Goal: Information Seeking & Learning: Check status

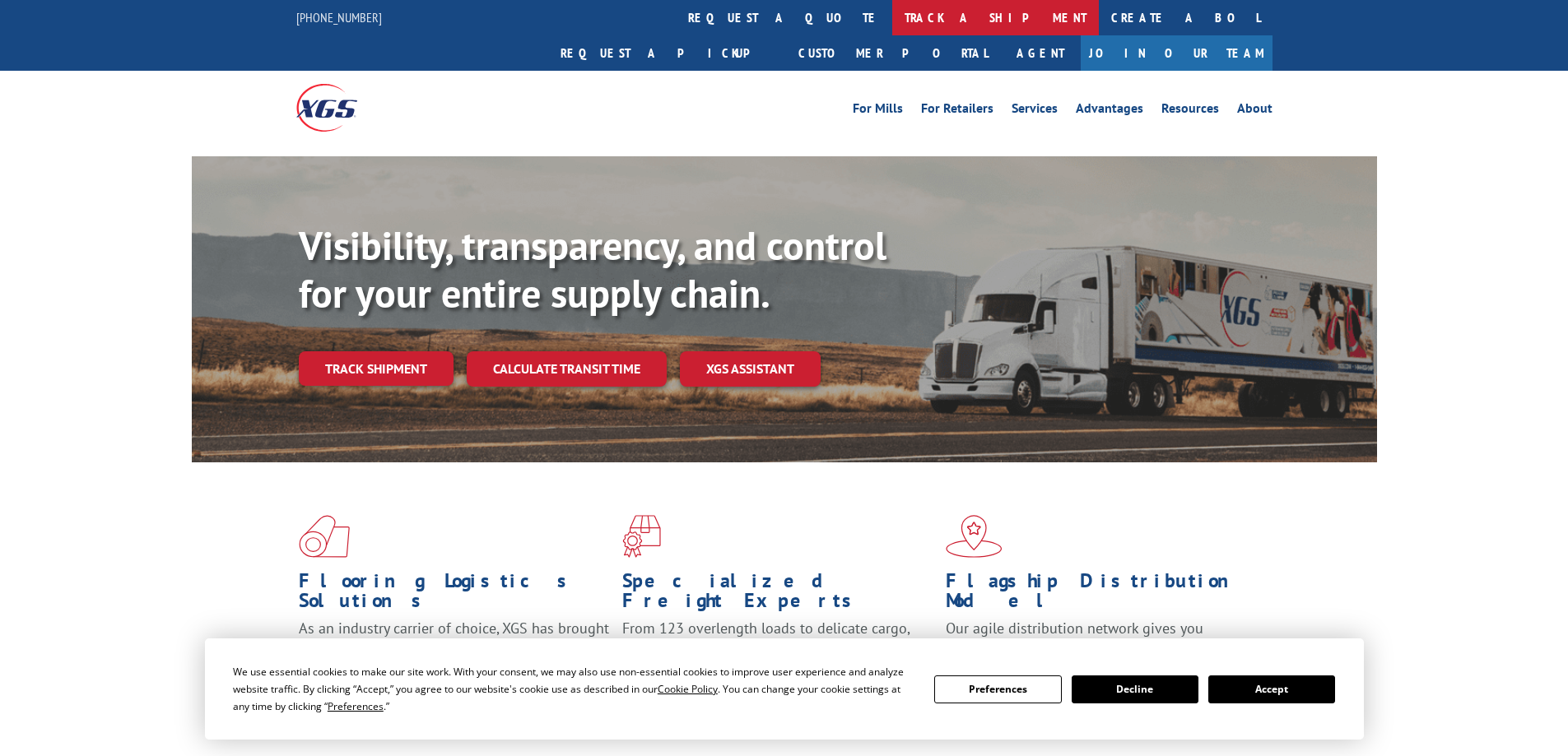
click at [892, 17] on link "track a shipment" at bounding box center [995, 17] width 206 height 36
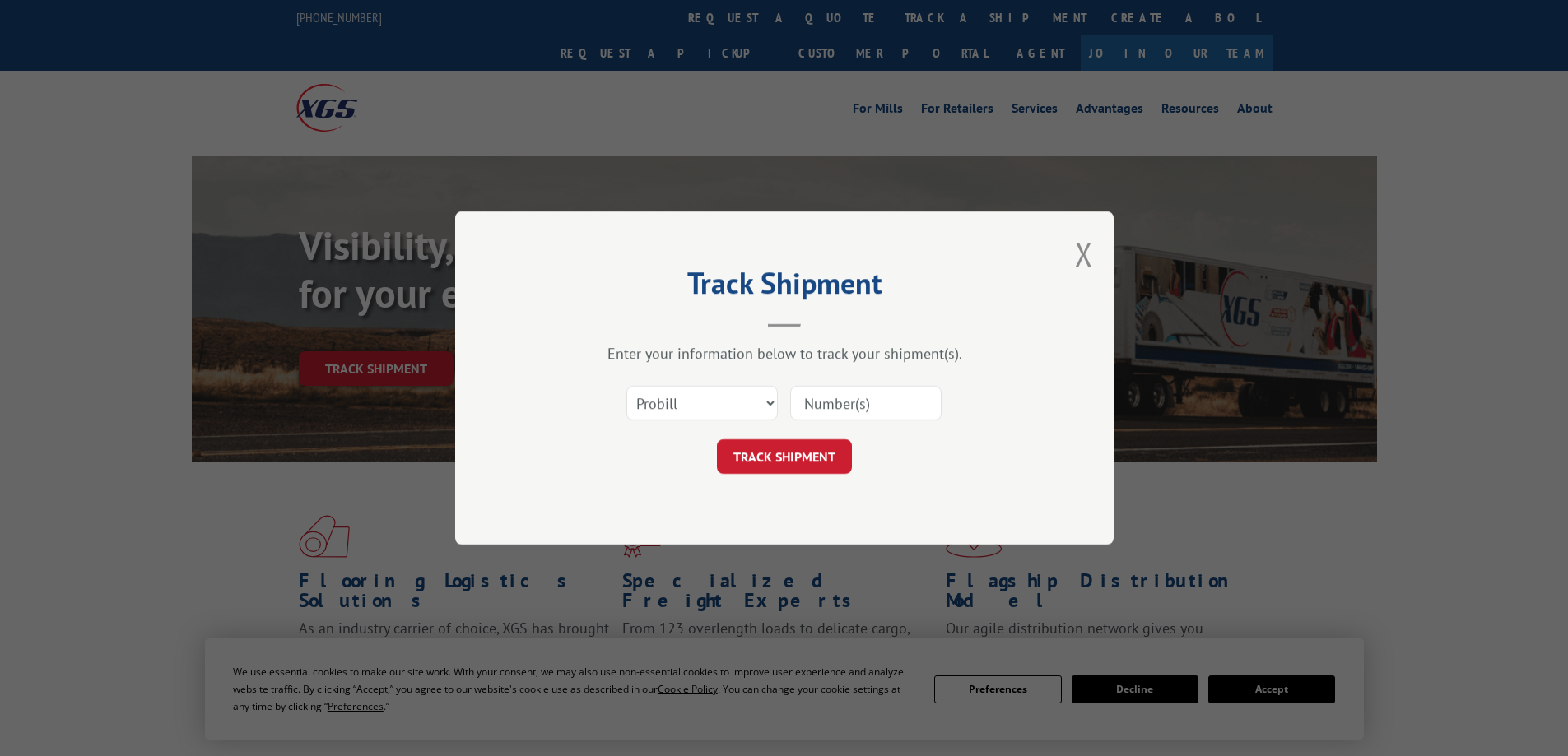
click at [815, 404] on input at bounding box center [866, 404] width 151 height 35
type input "16584594"
click at [827, 444] on button "TRACK SHIPMENT" at bounding box center [784, 457] width 135 height 35
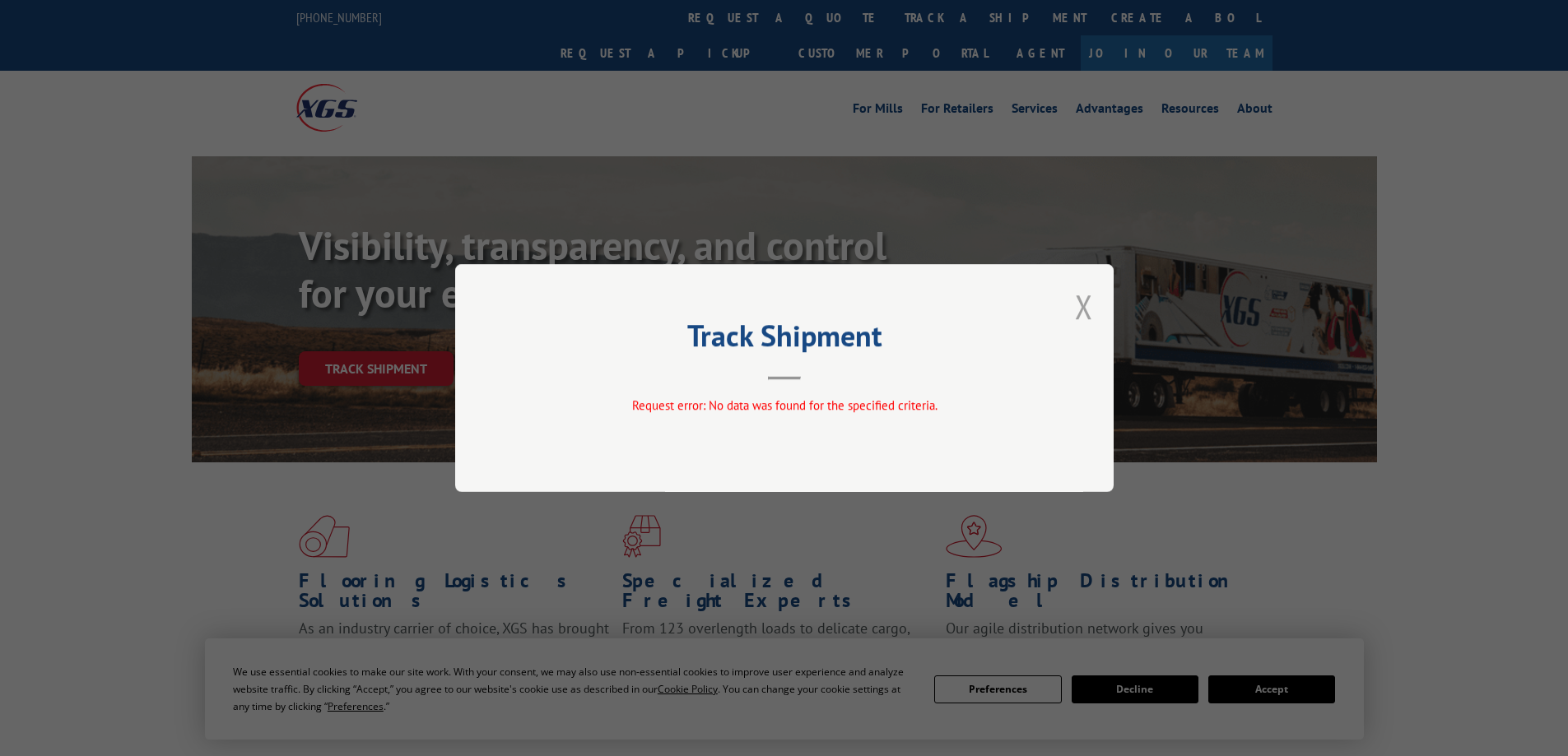
click at [1085, 299] on button "Close modal" at bounding box center [1084, 306] width 18 height 44
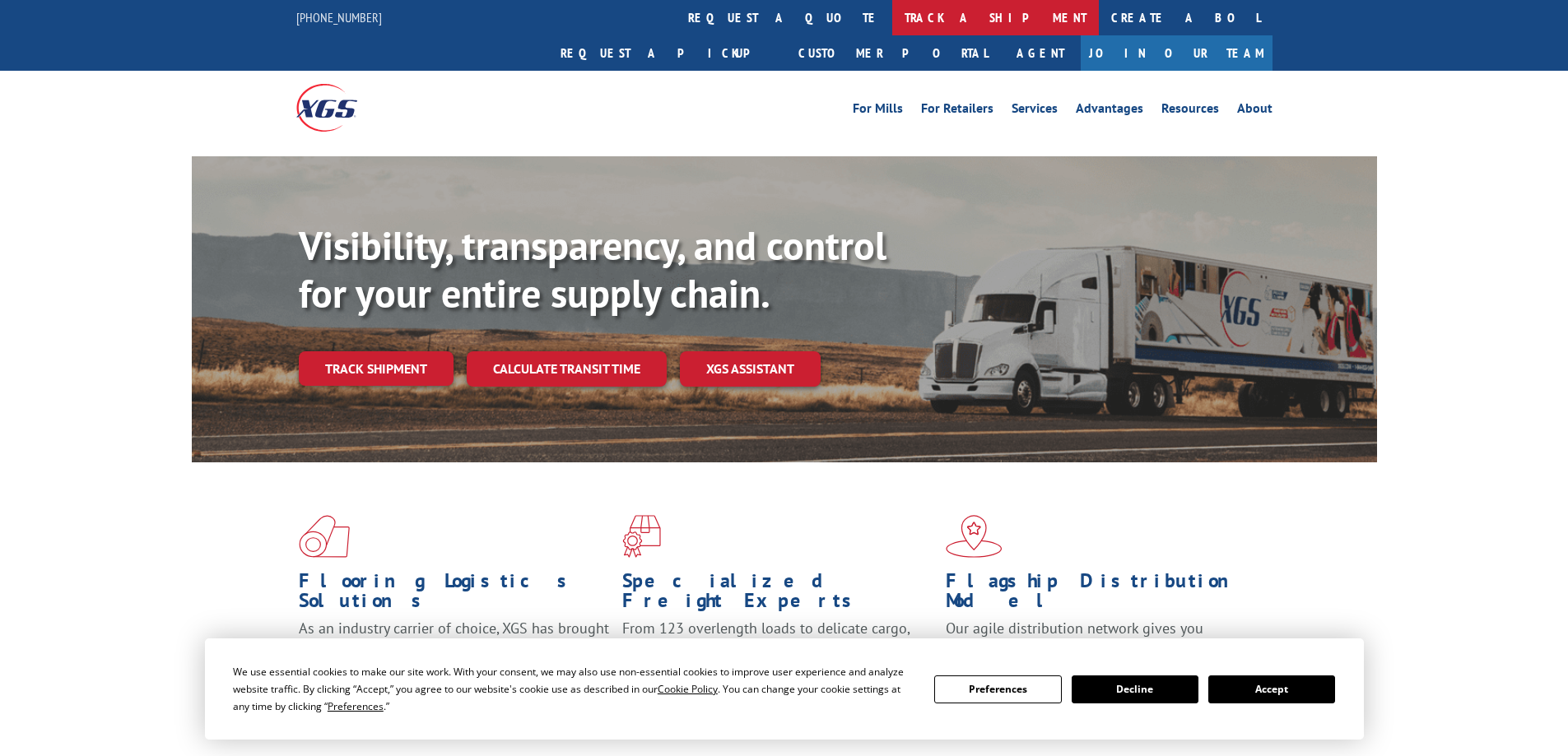
click at [892, 15] on link "track a shipment" at bounding box center [995, 17] width 206 height 36
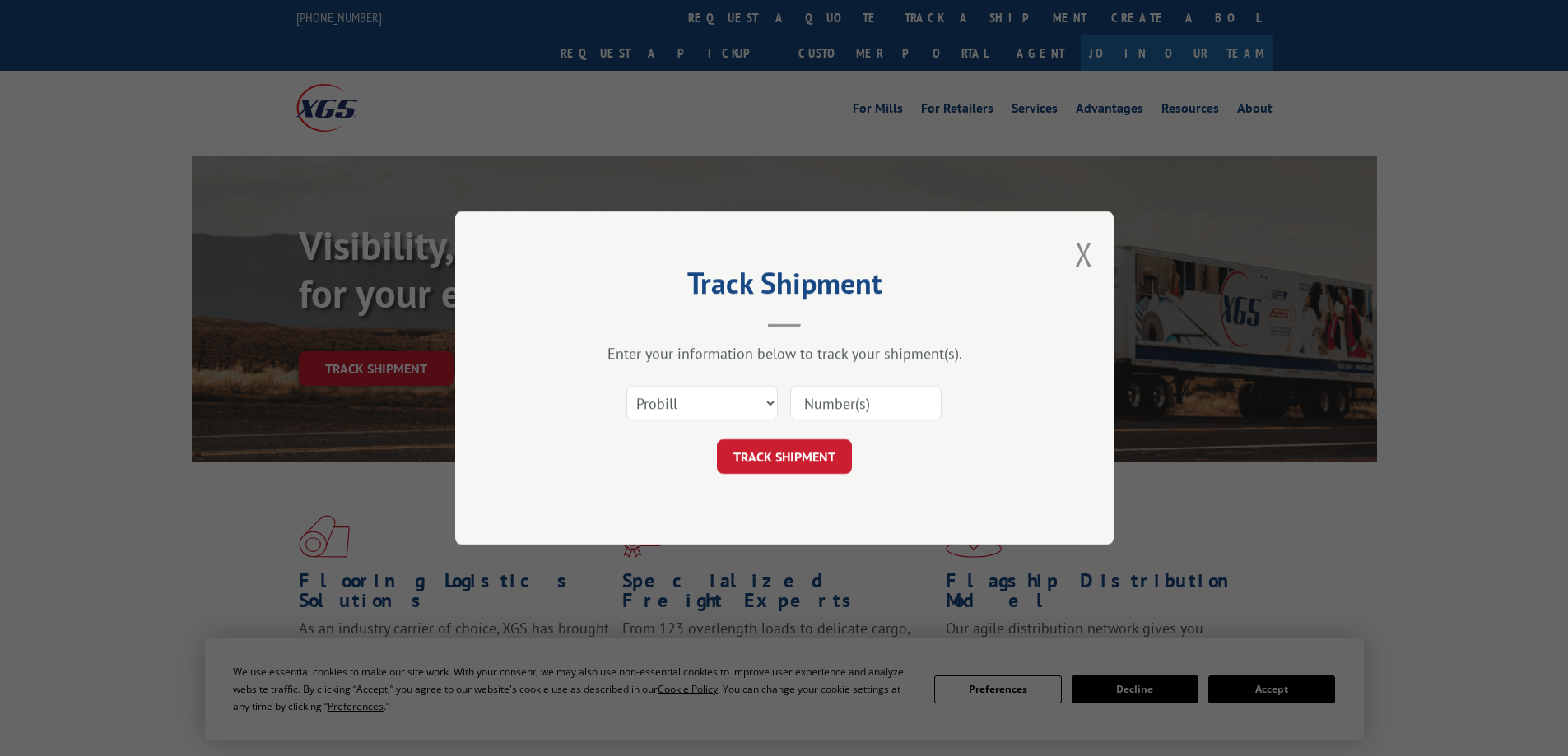
click at [875, 408] on input at bounding box center [866, 404] width 151 height 35
type input "16584594"
click at [792, 465] on button "TRACK SHIPMENT" at bounding box center [784, 457] width 135 height 35
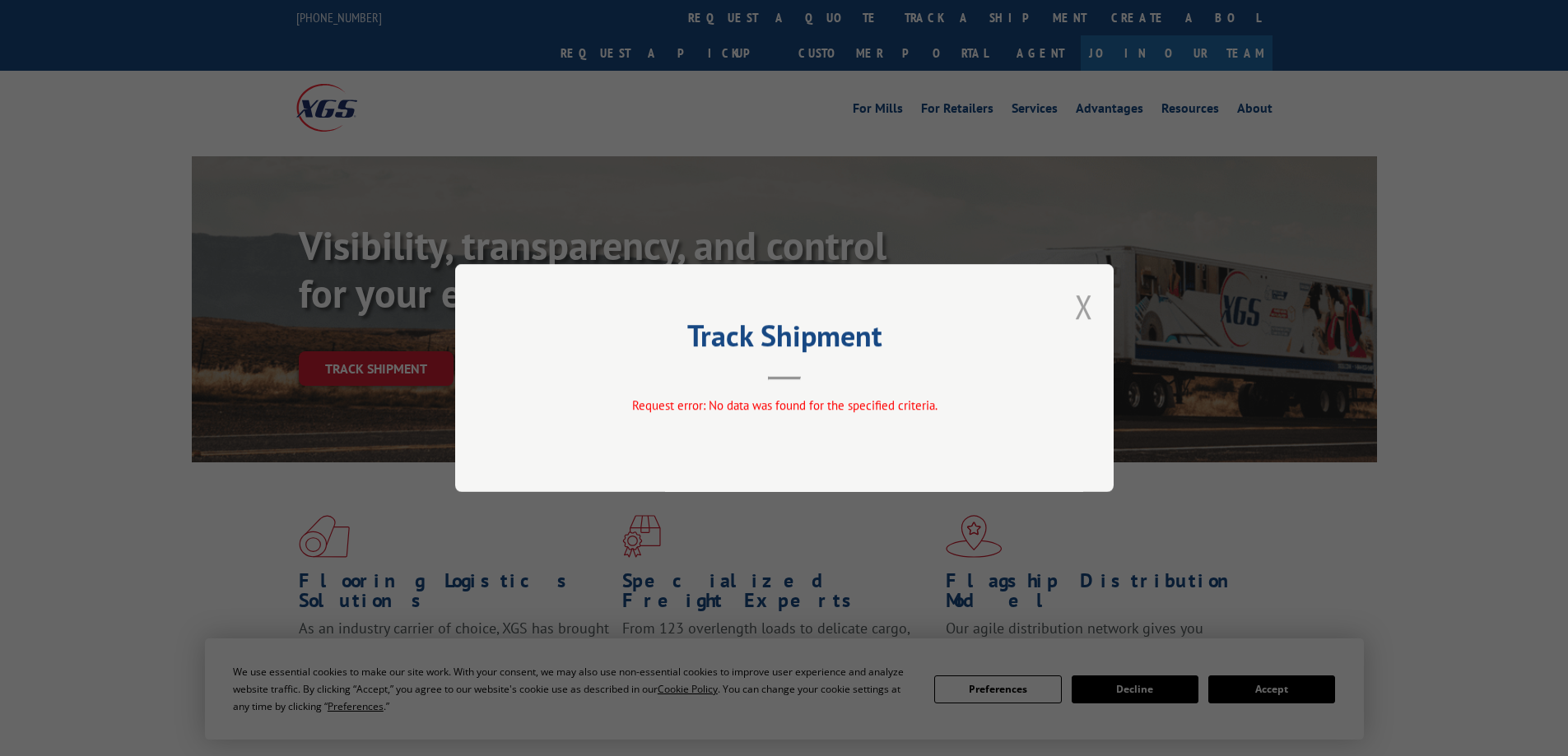
click at [1083, 302] on button "Close modal" at bounding box center [1084, 306] width 18 height 44
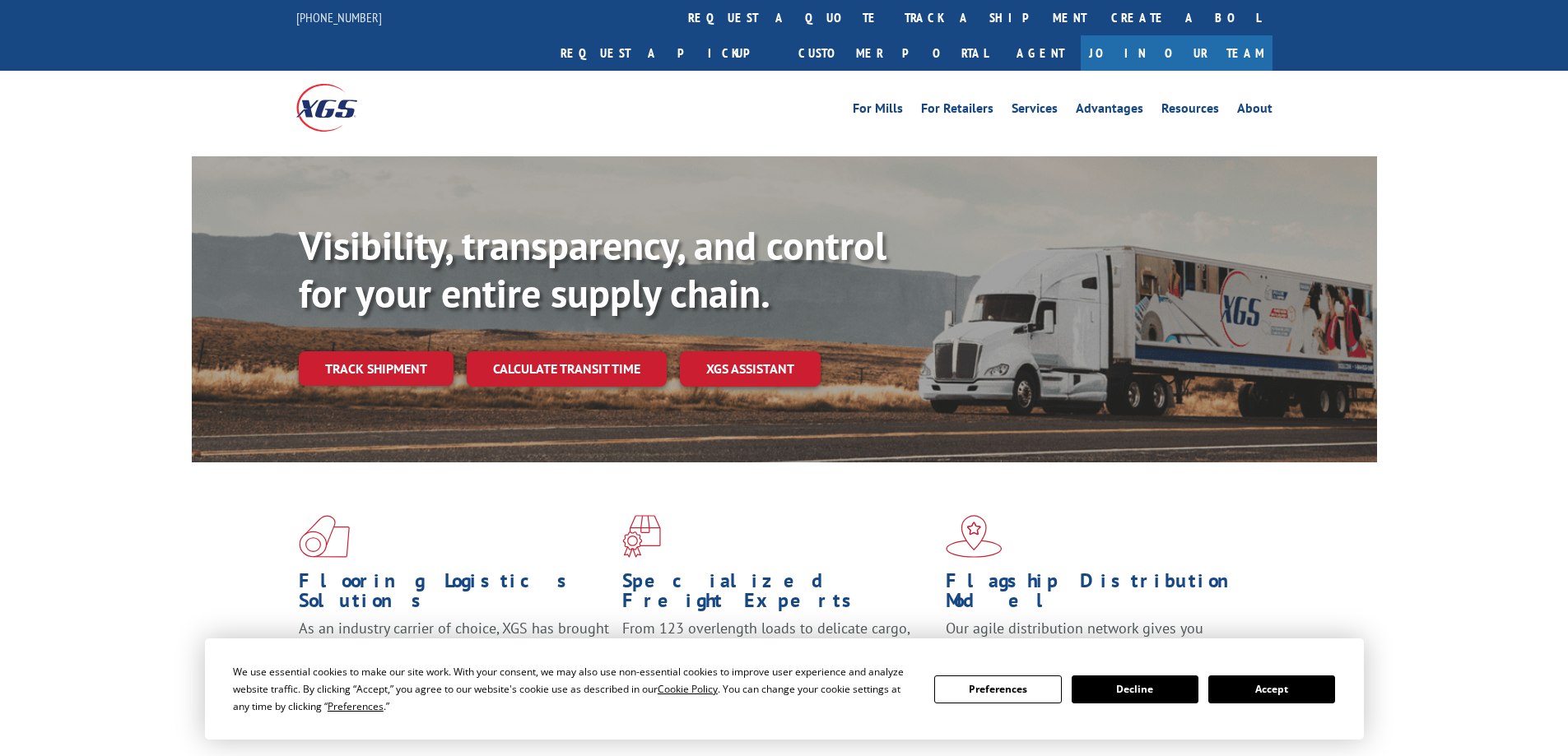
click at [1486, 502] on div "Flooring Logistics Solutions As an industry carrier of choice, XGS has brought …" at bounding box center [784, 628] width 1568 height 331
